Goal: Task Accomplishment & Management: Use online tool/utility

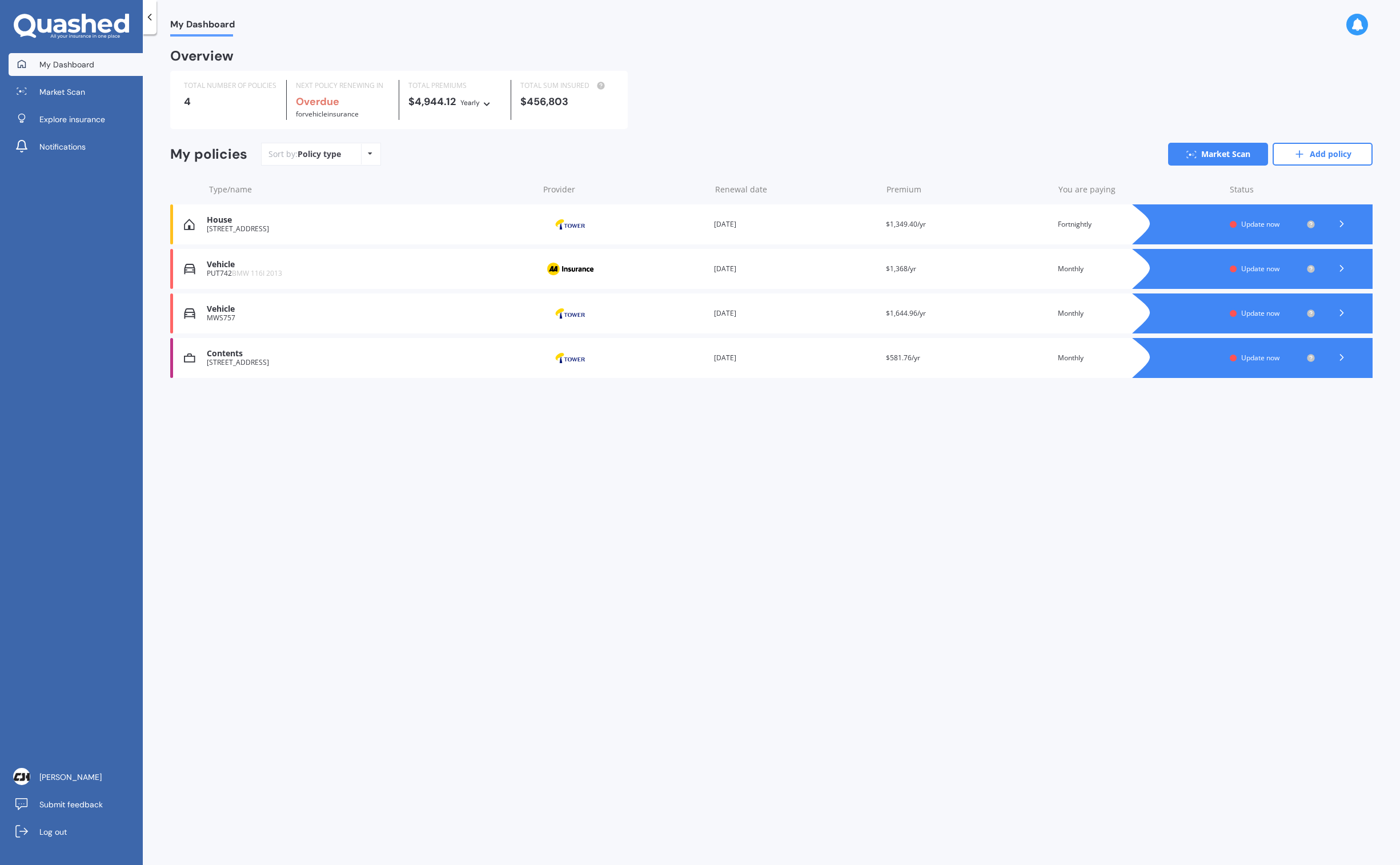
click at [1346, 221] on icon at bounding box center [1342, 224] width 12 height 12
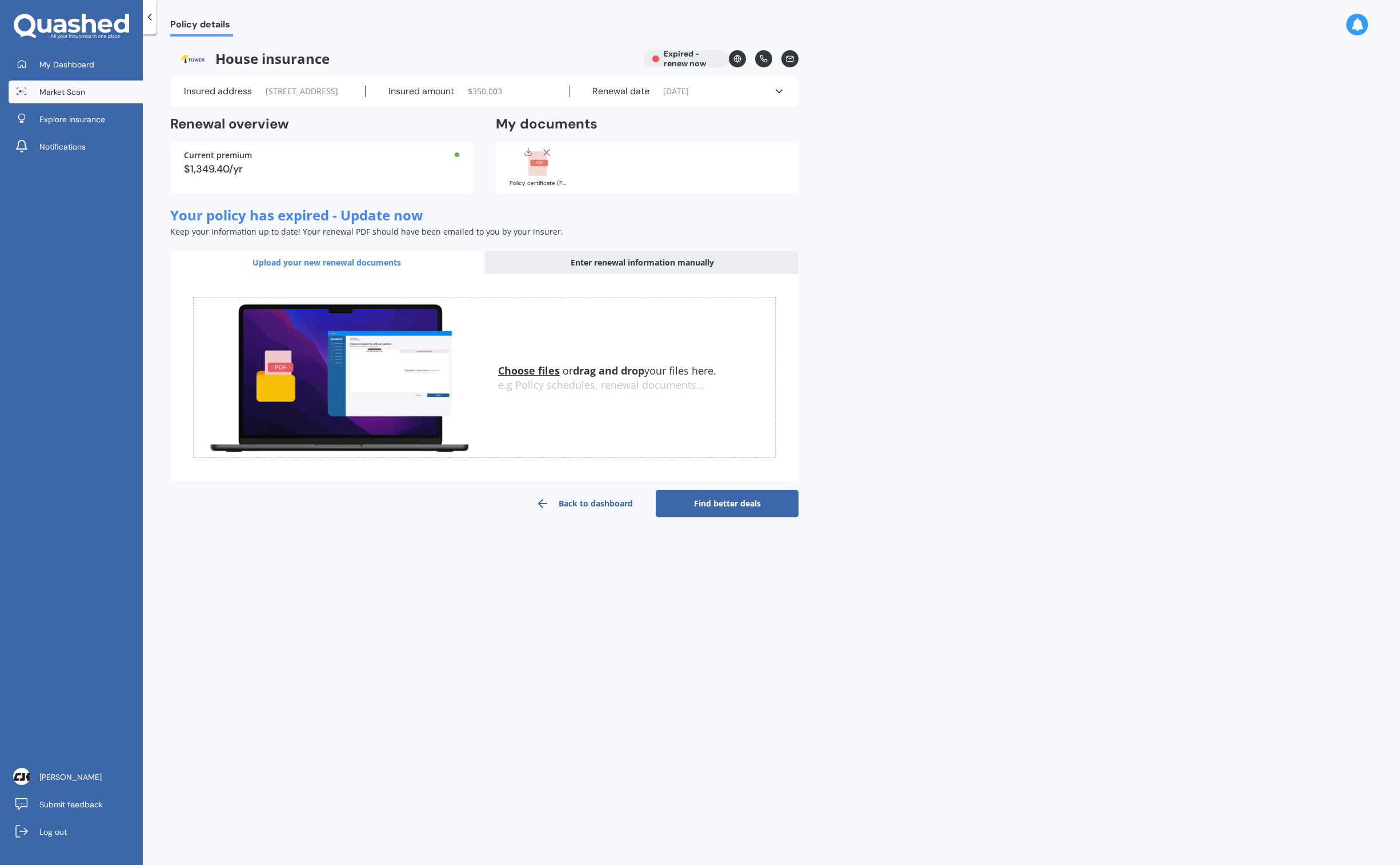
click at [74, 91] on span "Market Scan" at bounding box center [62, 92] width 46 height 12
